Goal: Navigation & Orientation: Find specific page/section

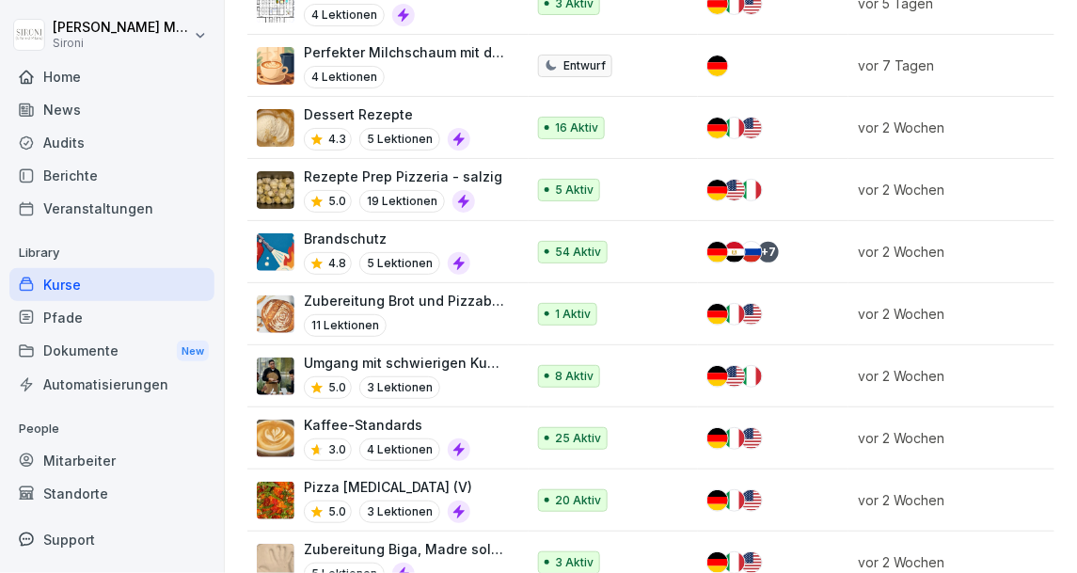
scroll to position [734, 0]
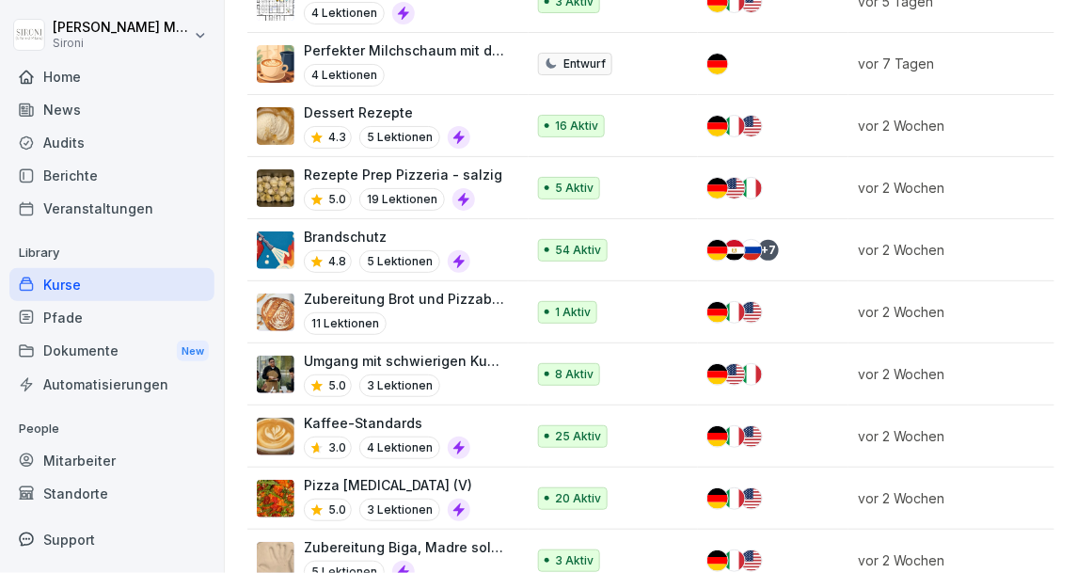
click at [370, 362] on p "Umgang mit schwierigen Kunden" at bounding box center [405, 361] width 202 height 20
